Goal: Transaction & Acquisition: Download file/media

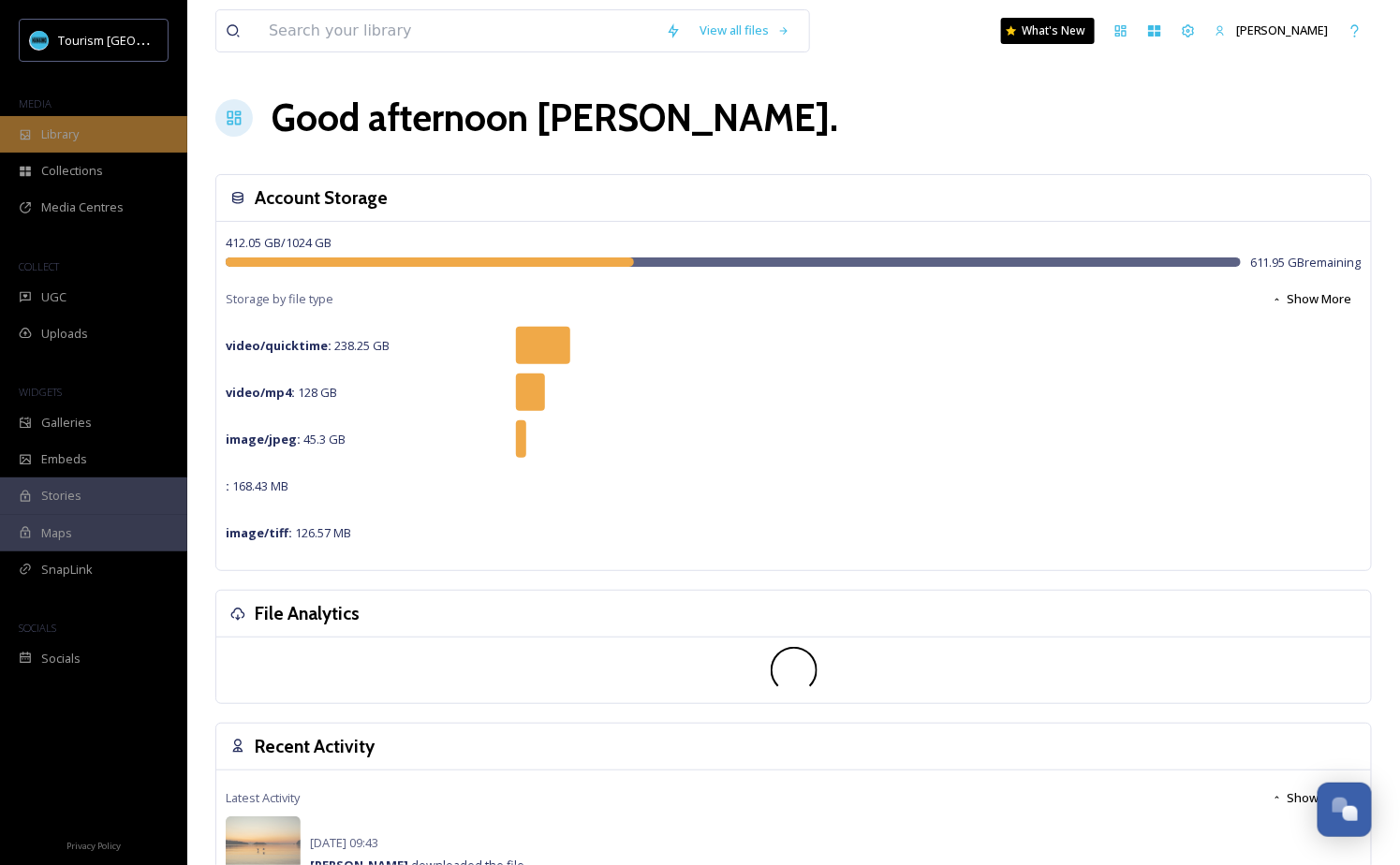
click at [119, 129] on div "Library" at bounding box center [93, 134] width 188 height 36
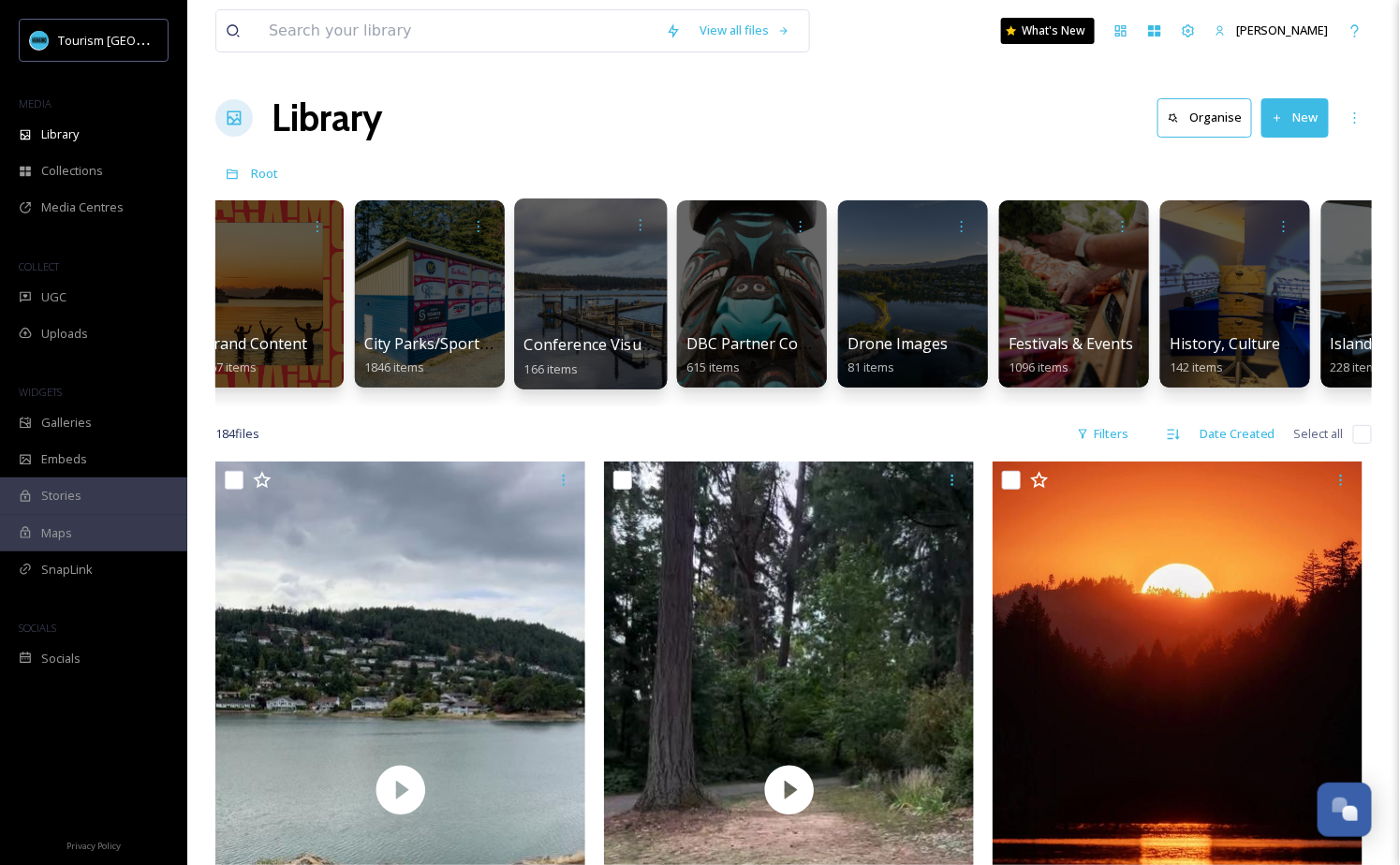
scroll to position [0, 566]
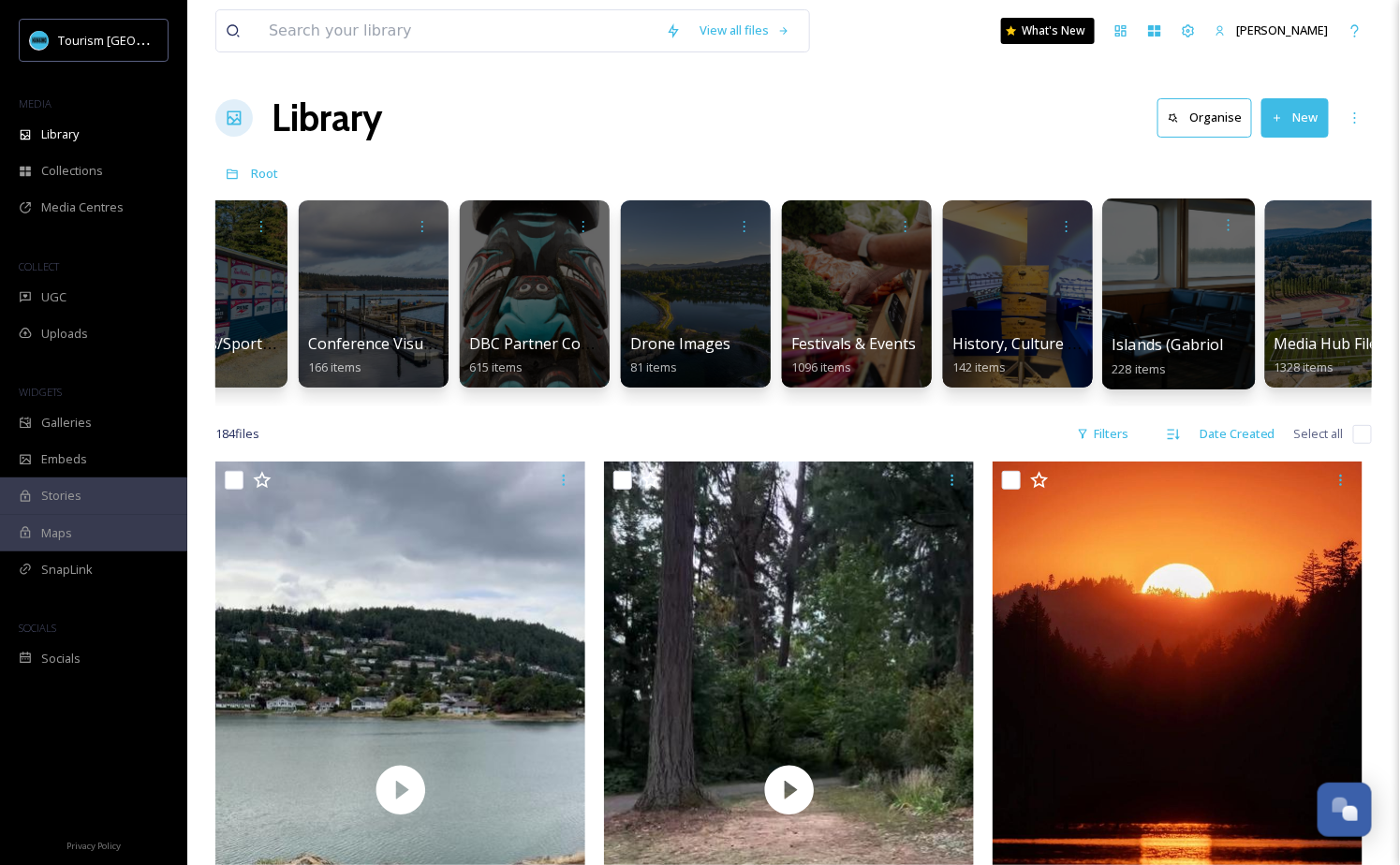
click at [1210, 317] on div at bounding box center [1178, 294] width 152 height 191
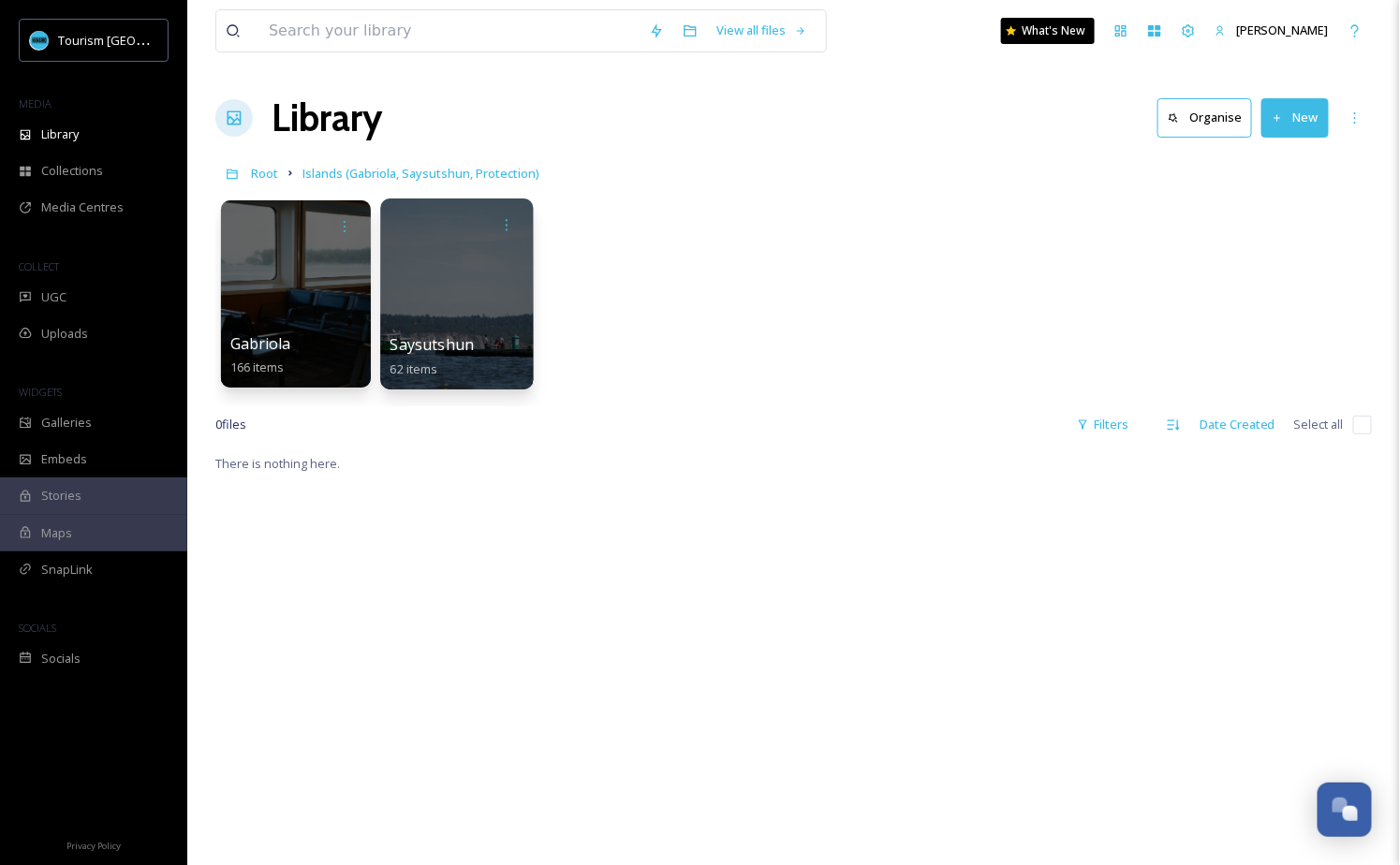
click at [458, 325] on div at bounding box center [456, 294] width 152 height 191
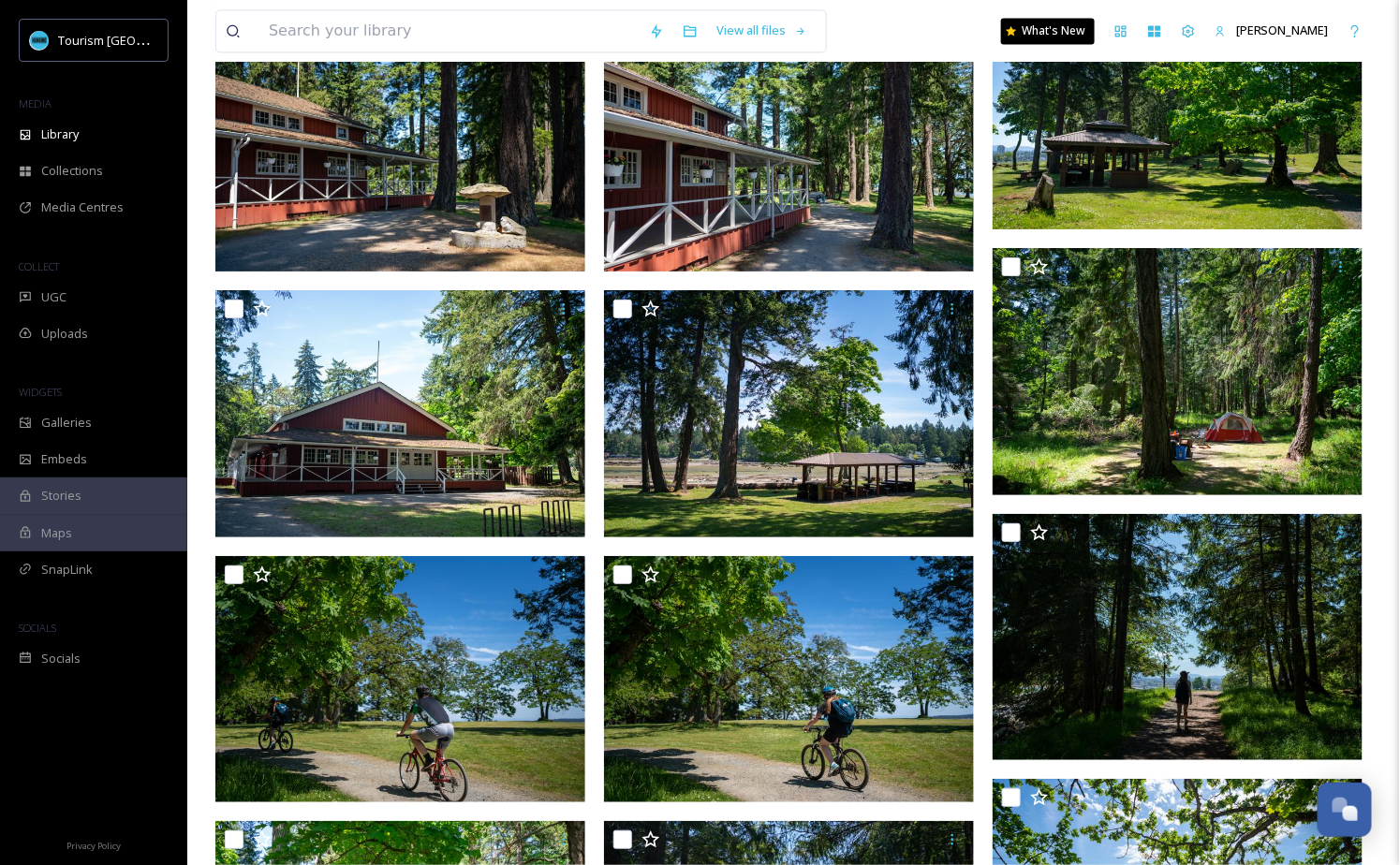
scroll to position [4000, 0]
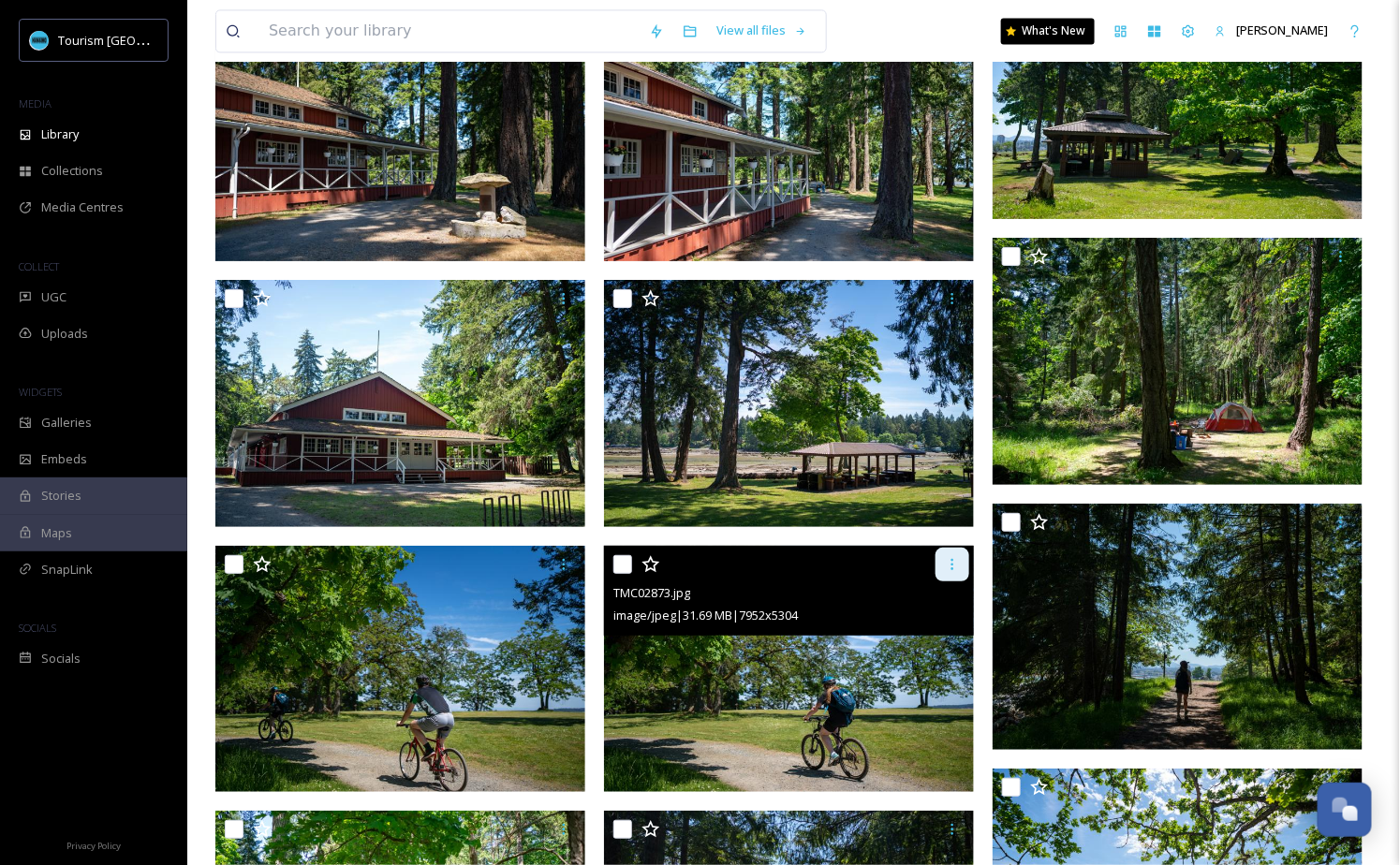
click at [956, 573] on div at bounding box center [953, 564] width 33 height 33
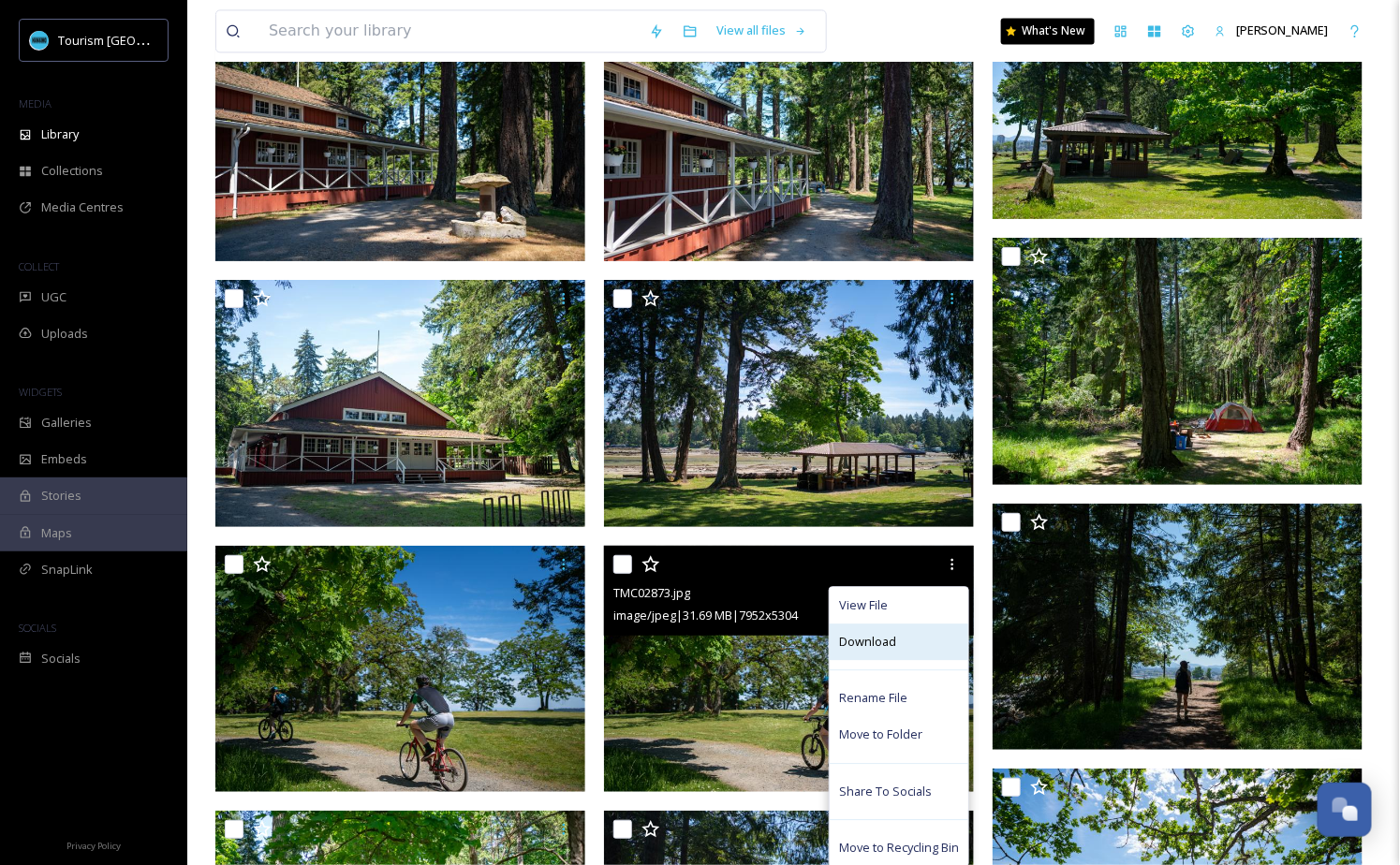
click at [942, 646] on div "Download" at bounding box center [899, 642] width 139 height 36
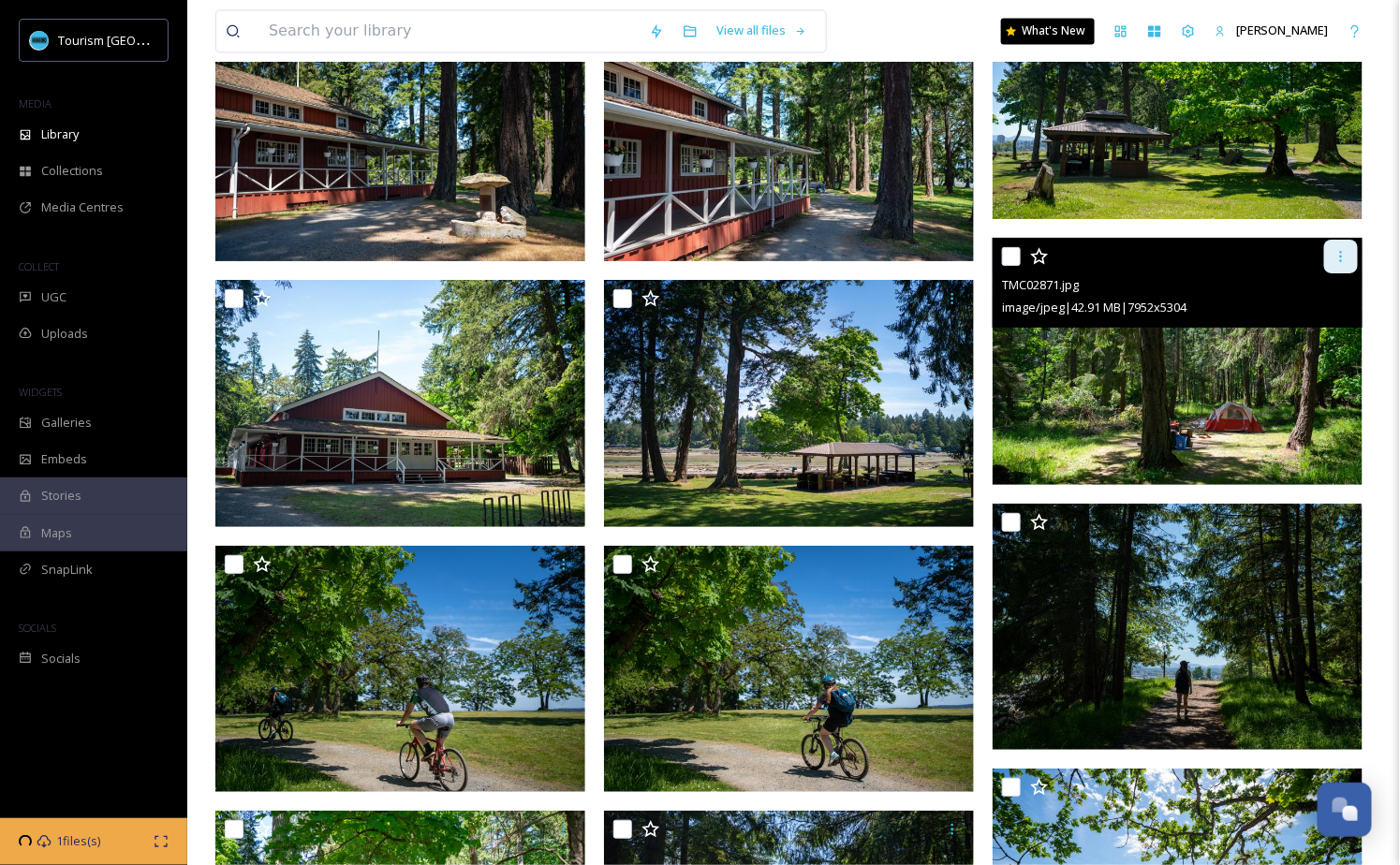
click at [1350, 260] on div at bounding box center [1341, 257] width 33 height 33
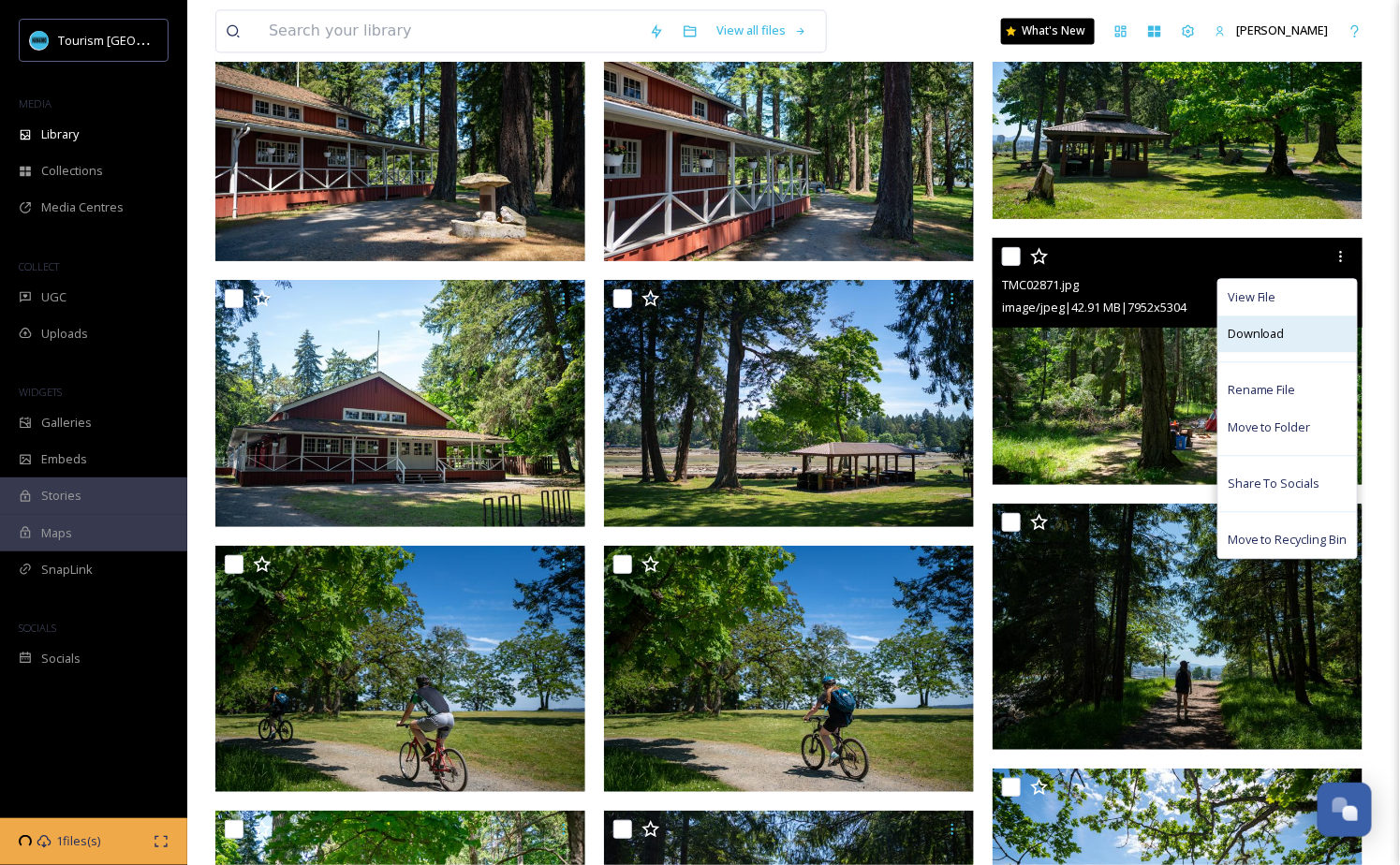
click at [1280, 341] on span "Download" at bounding box center [1256, 334] width 57 height 18
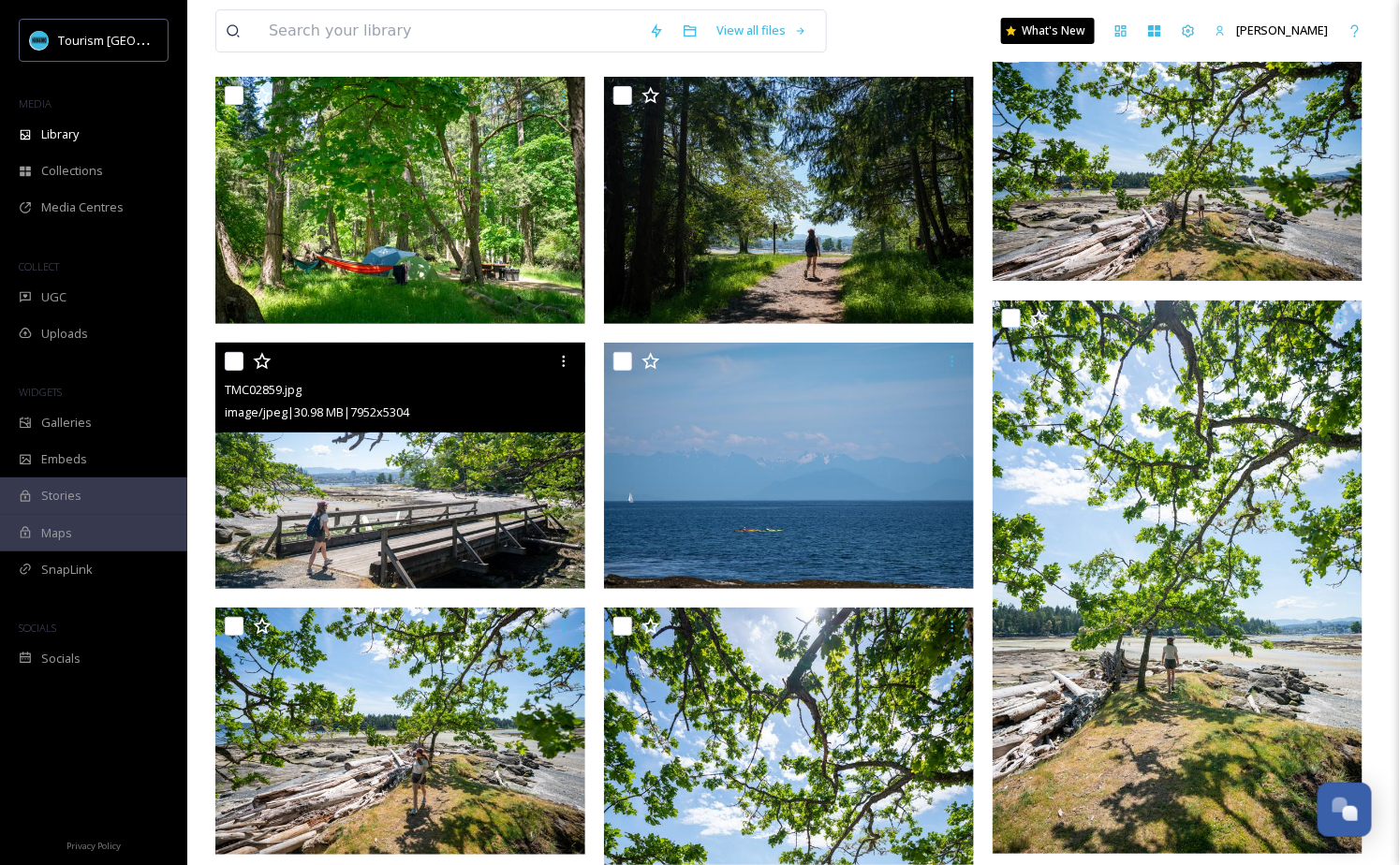
scroll to position [4756, 0]
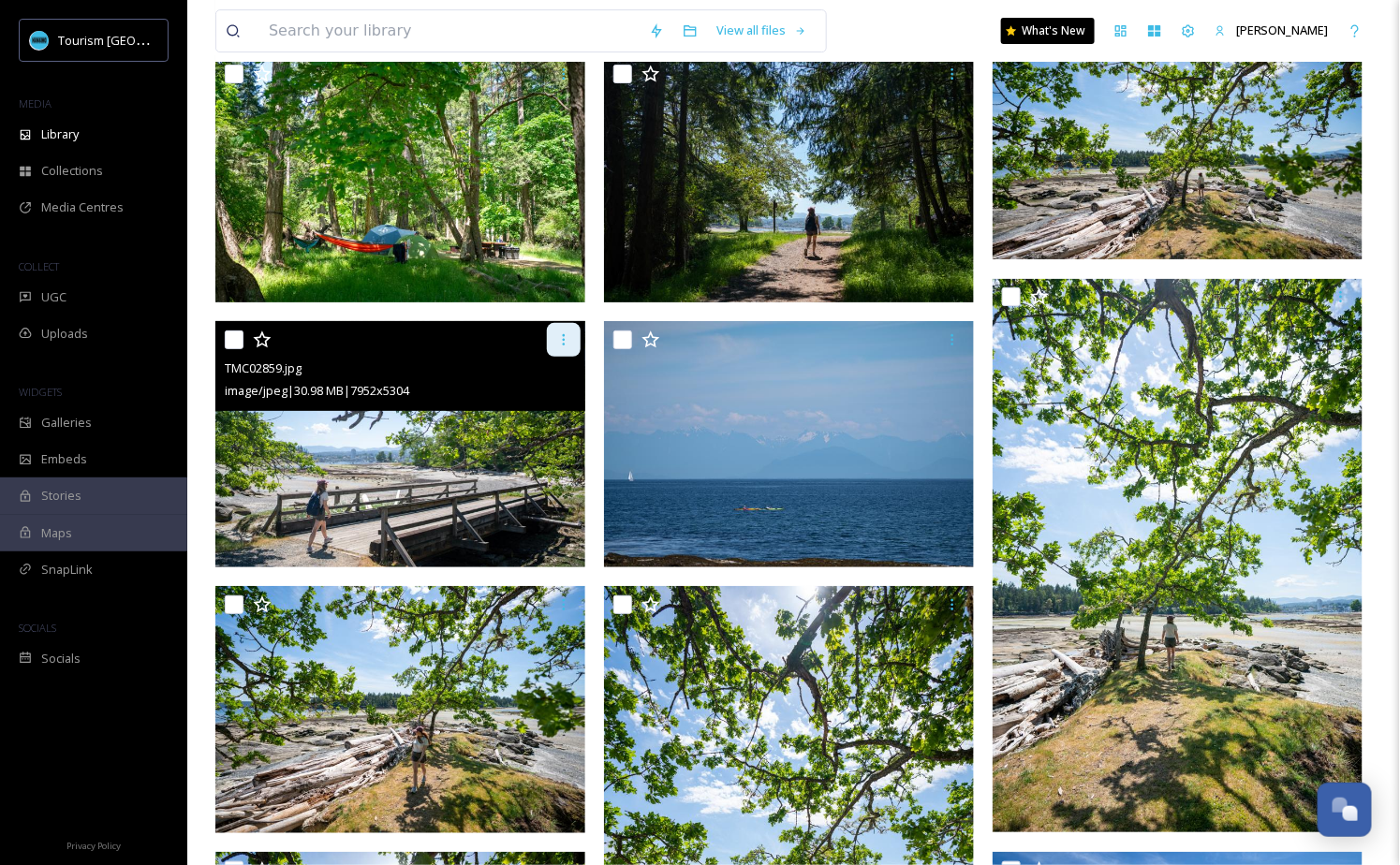
click at [555, 347] on div at bounding box center [563, 340] width 33 height 33
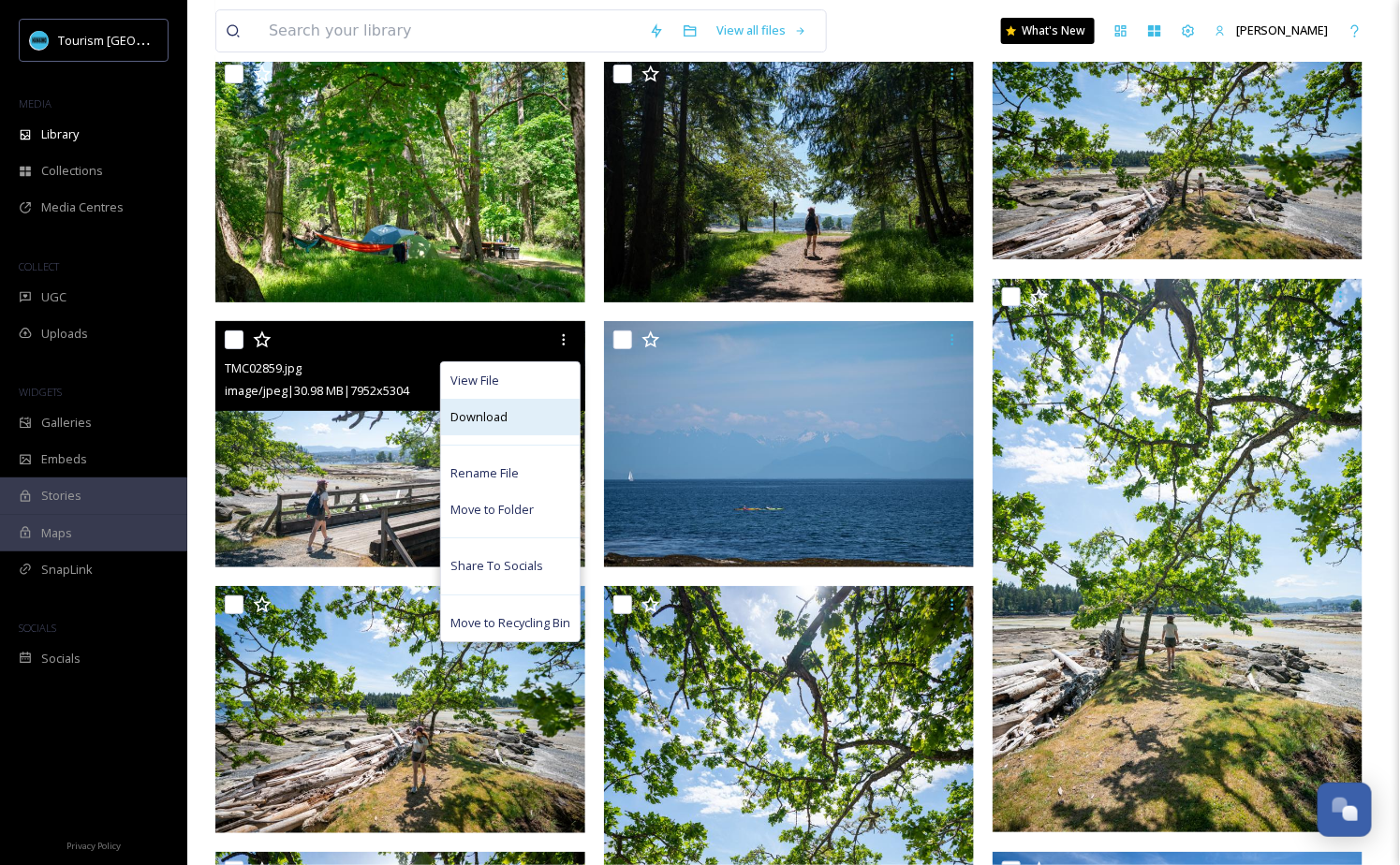
click at [546, 421] on div "Download" at bounding box center [510, 417] width 139 height 36
